Goal: Find specific page/section: Find specific page/section

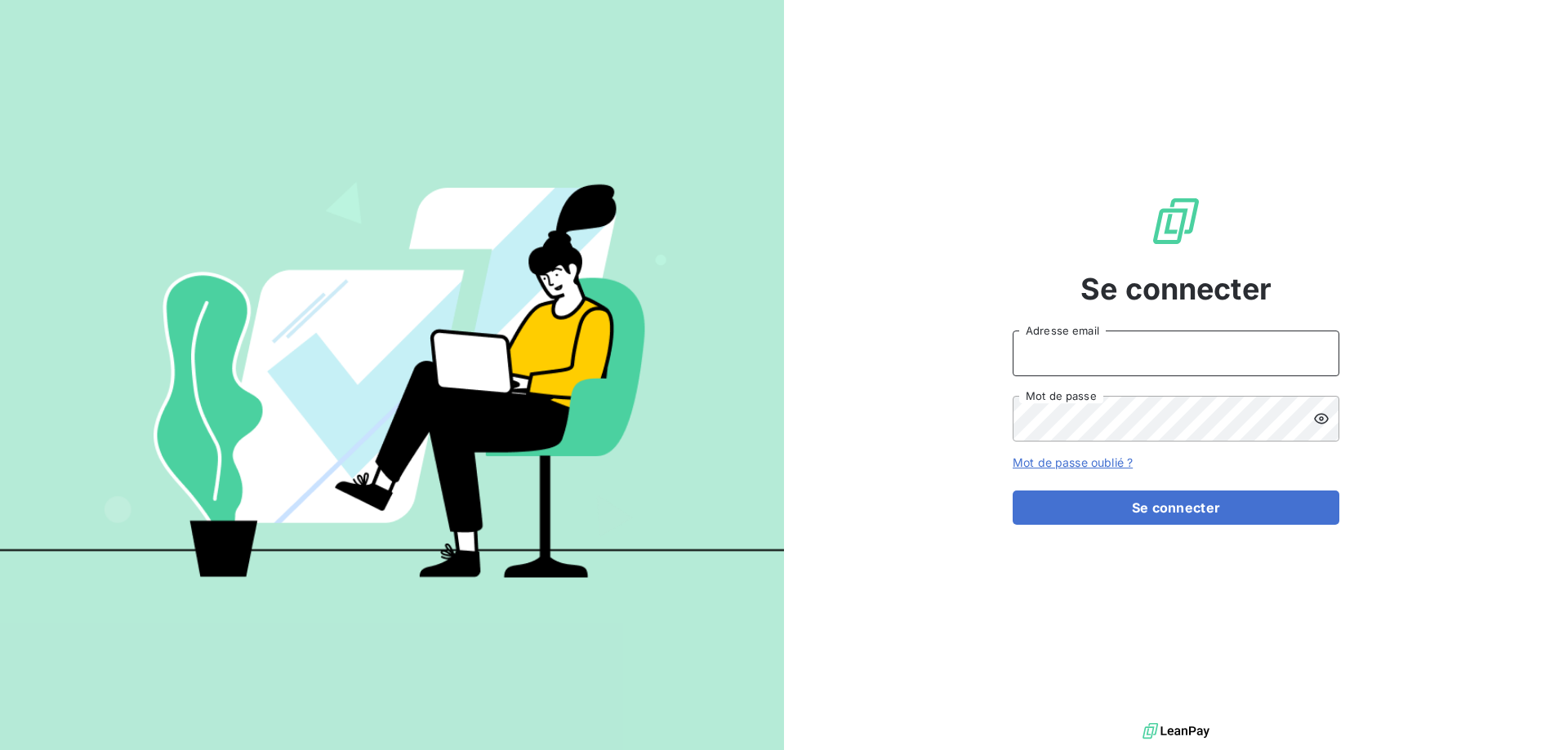
click at [1179, 335] on input "Adresse email" at bounding box center [1176, 353] width 327 height 46
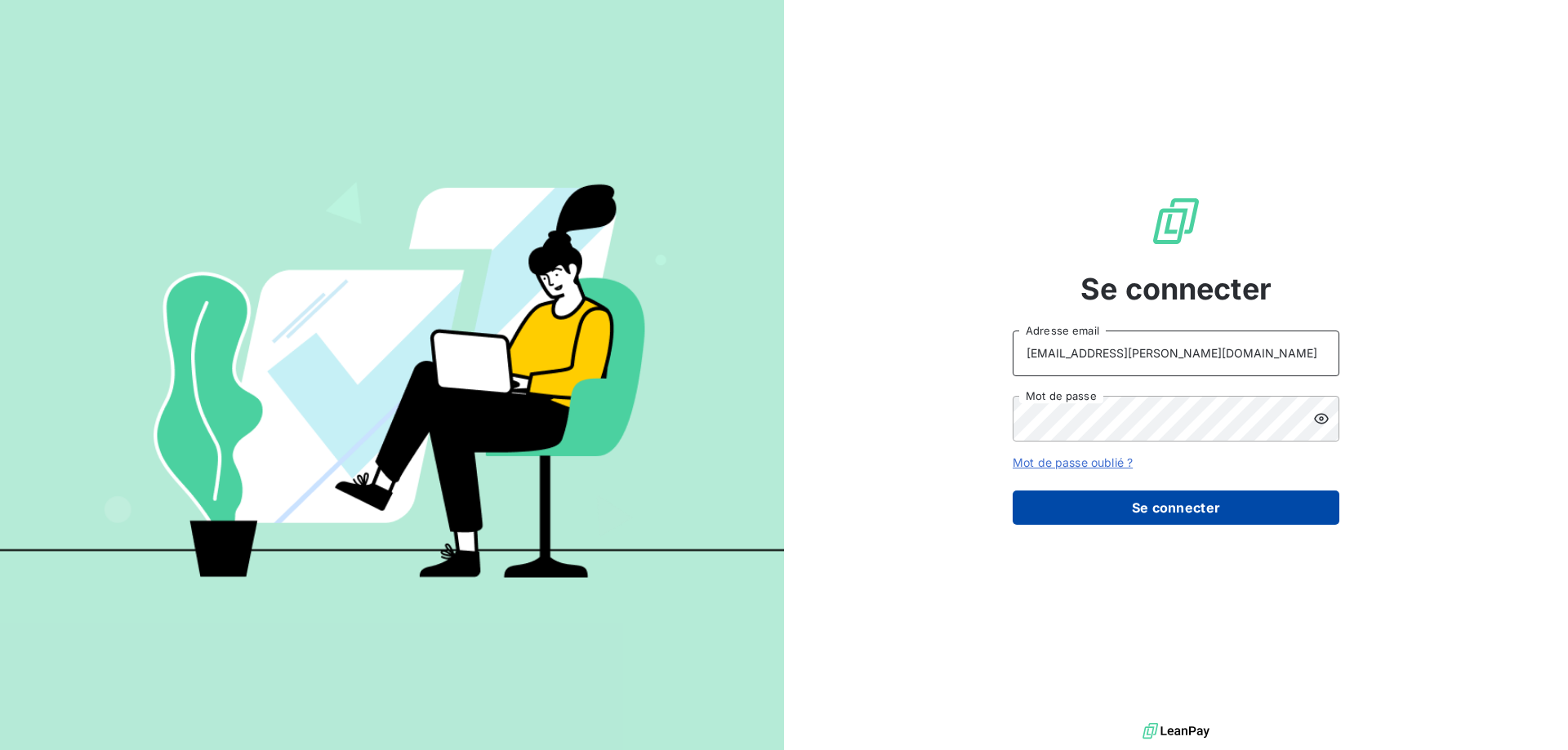
type input "lannion@monier-environnement.com"
click at [1188, 512] on button "Se connecter" at bounding box center [1176, 508] width 327 height 34
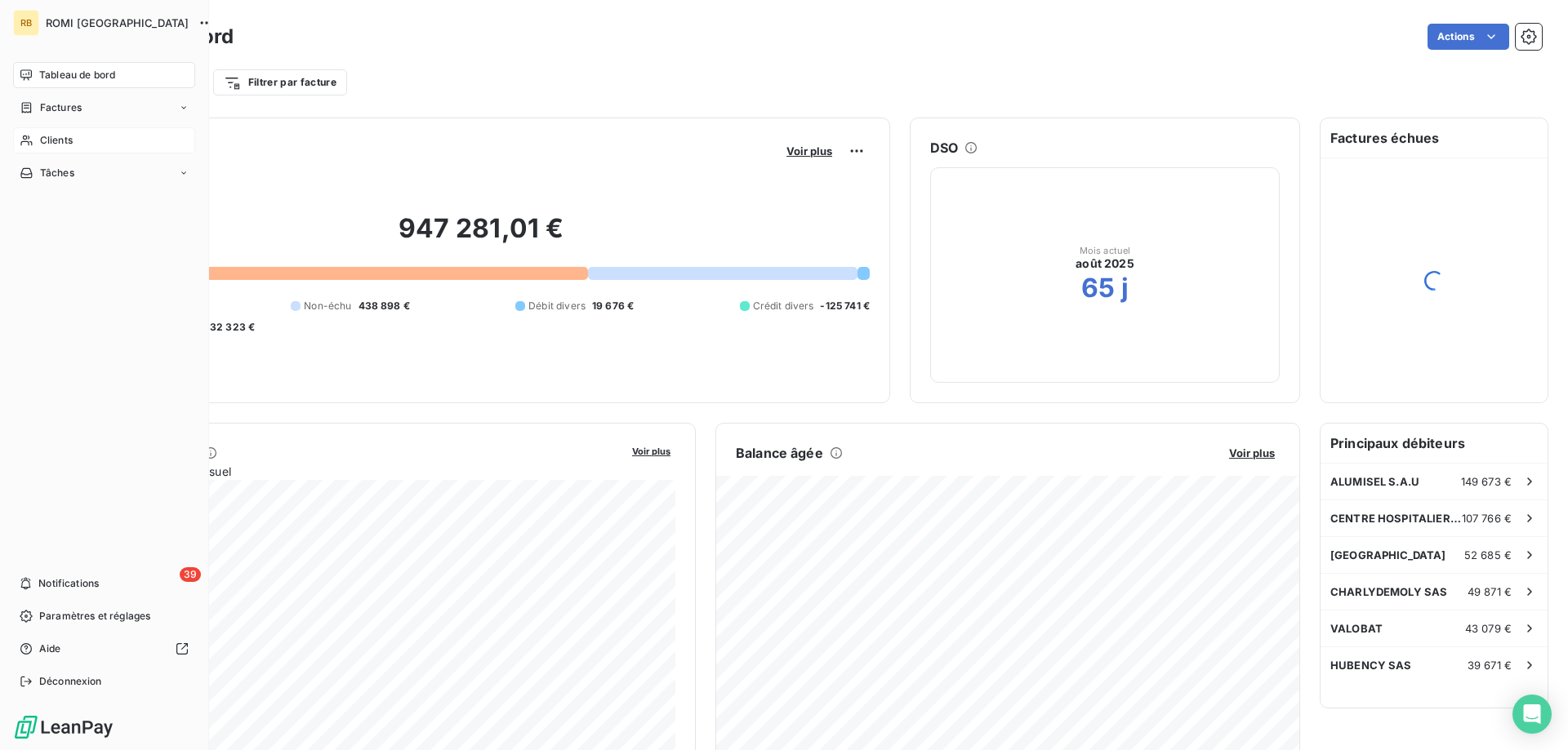
click at [28, 133] on div "Clients" at bounding box center [103, 140] width 182 height 26
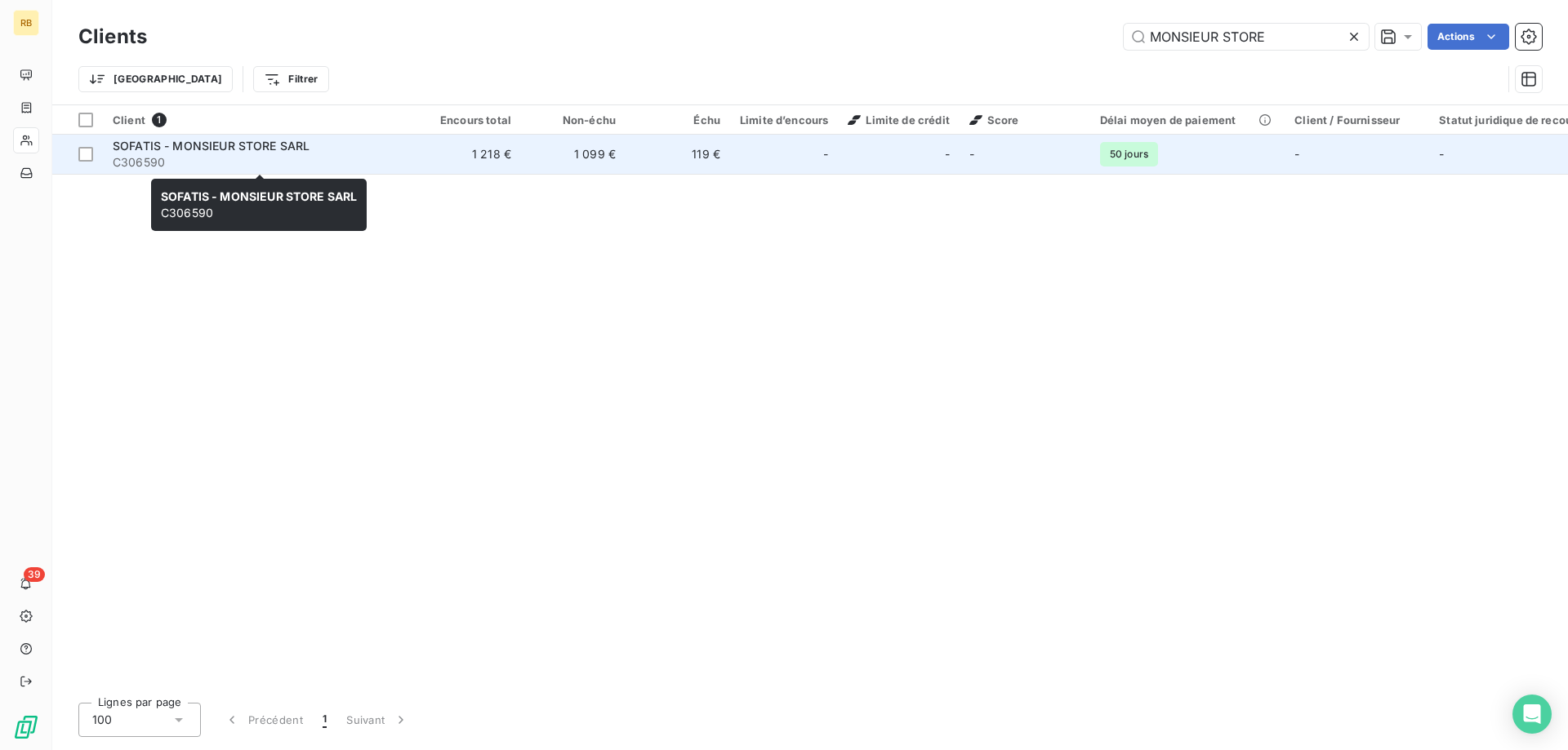
type input "MONSIEUR STORE"
click at [290, 149] on span "SOFATIS - MONSIEUR STORE SARL" at bounding box center [211, 146] width 196 height 14
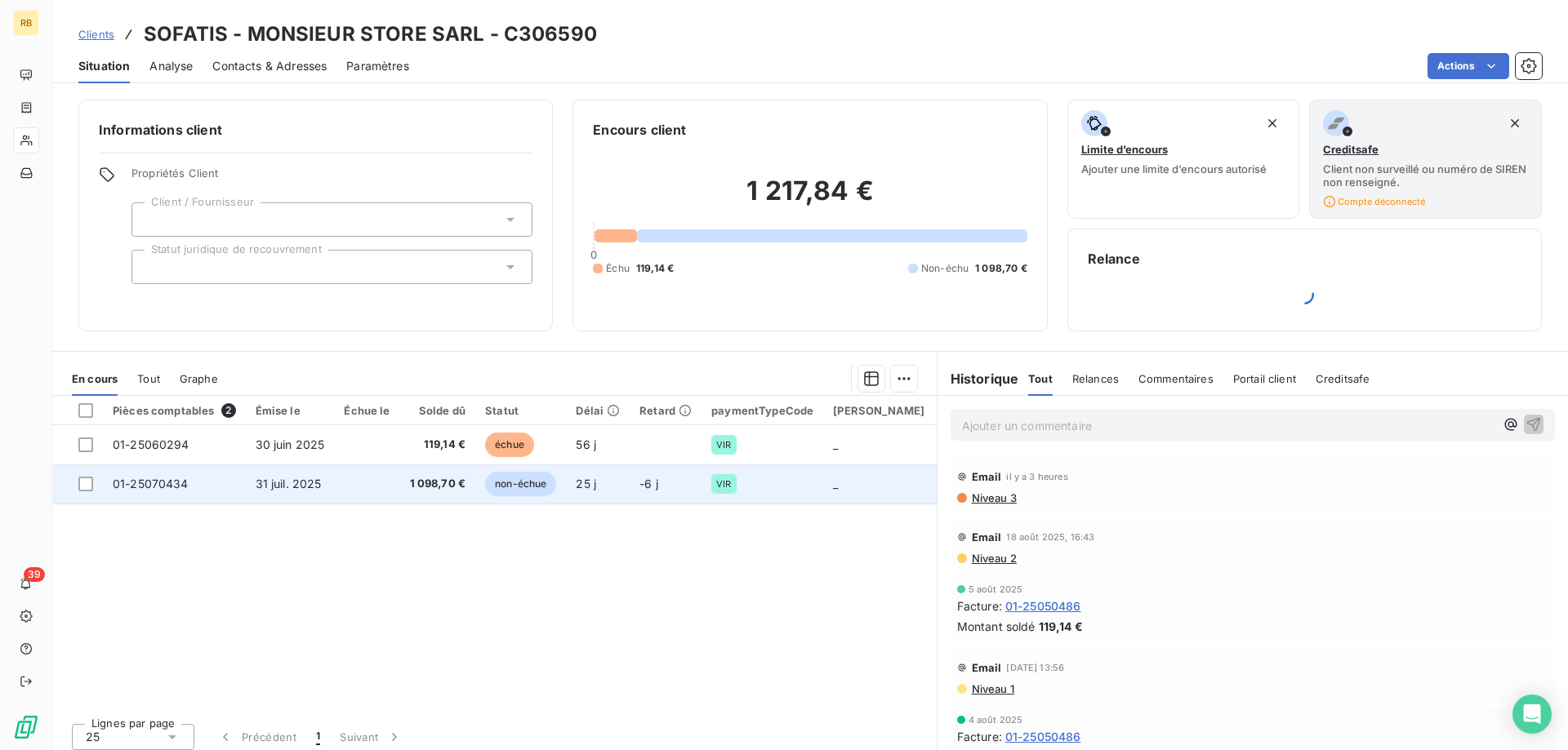
click at [285, 480] on span "31 juil. 2025" at bounding box center [289, 484] width 66 height 14
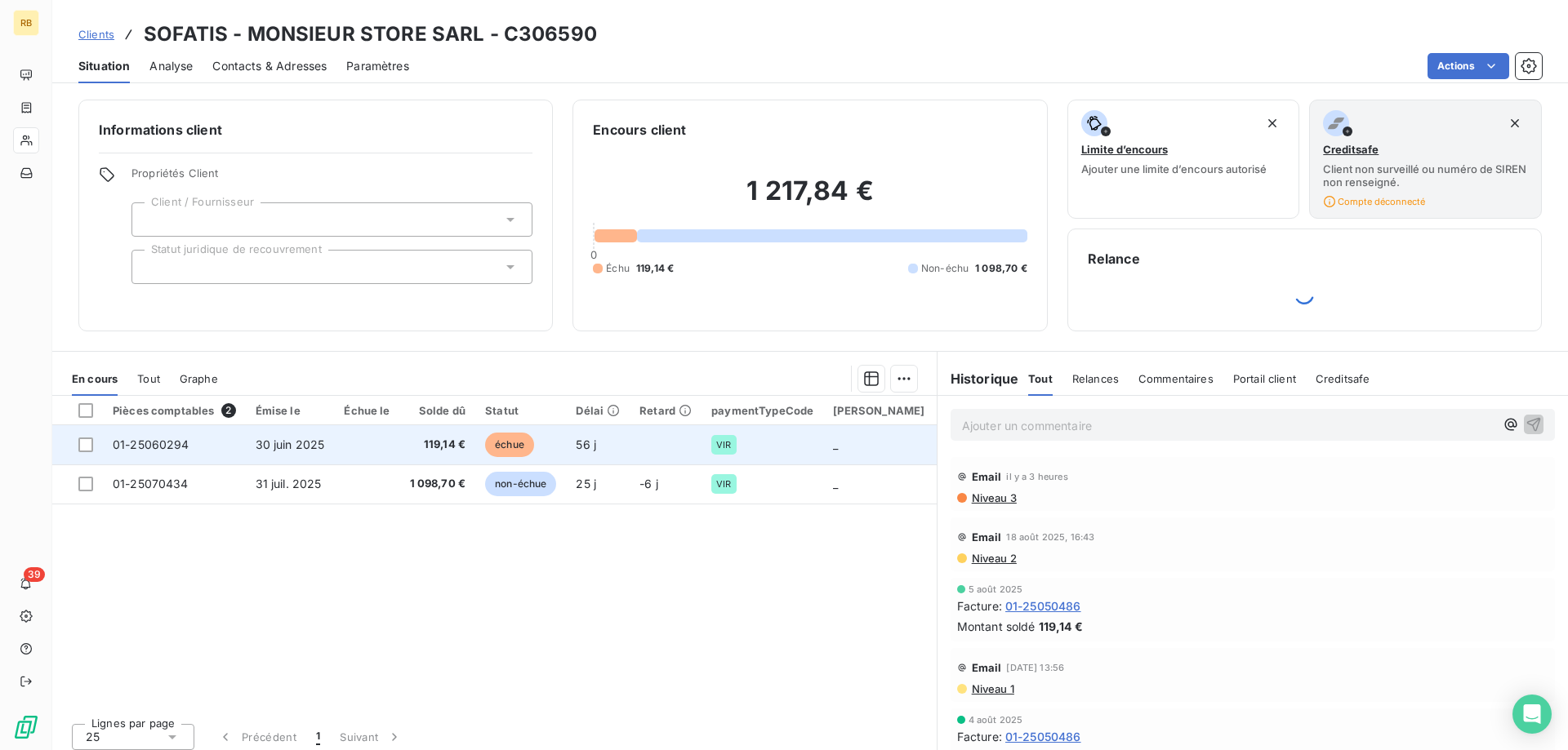
click at [247, 444] on td "30 juin 2025" at bounding box center [289, 445] width 89 height 40
